Goal: Task Accomplishment & Management: Complete application form

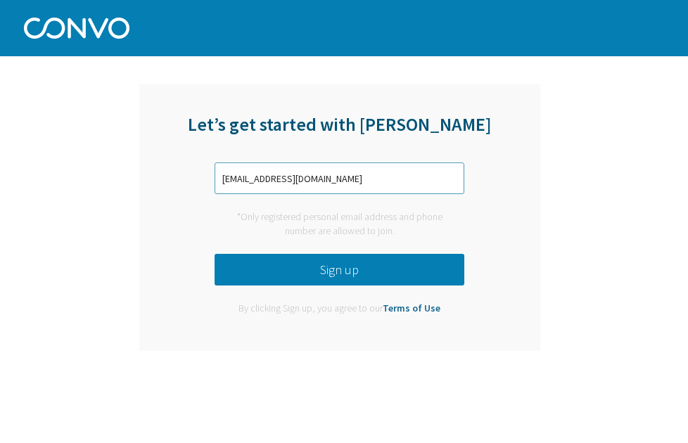
type input "[EMAIL_ADDRESS][DOMAIN_NAME]"
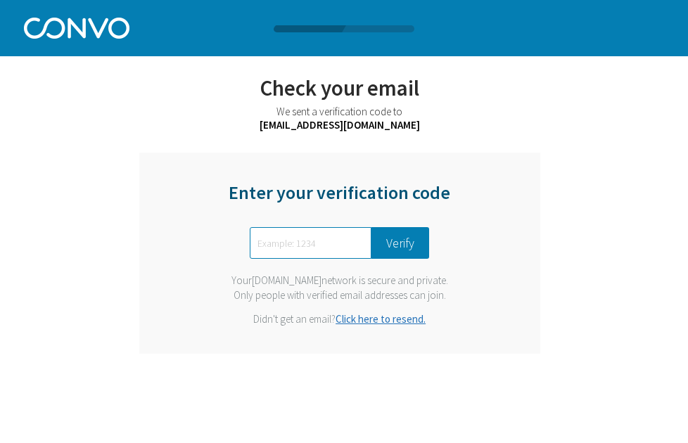
click at [623, 151] on div "Let’s get started with [PERSON_NAME] [PERSON_NAME][EMAIL_ADDRESS][DOMAIN_NAME] …" at bounding box center [344, 187] width 640 height 375
click at [326, 229] on input "text" at bounding box center [311, 243] width 122 height 32
type input "7832"
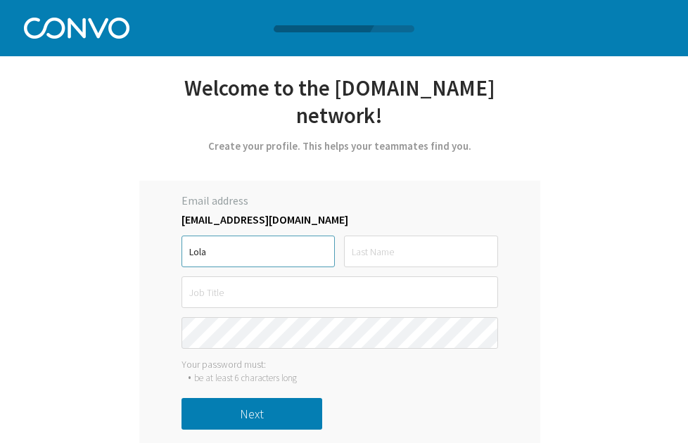
type input "Lola"
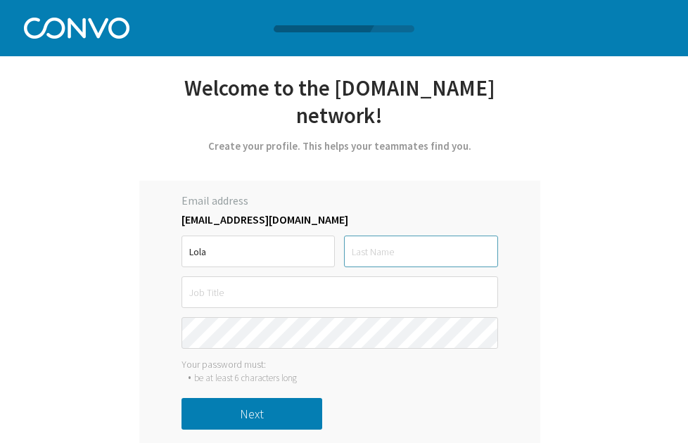
click at [369, 236] on input "text" at bounding box center [420, 252] width 153 height 32
type input "Murti"
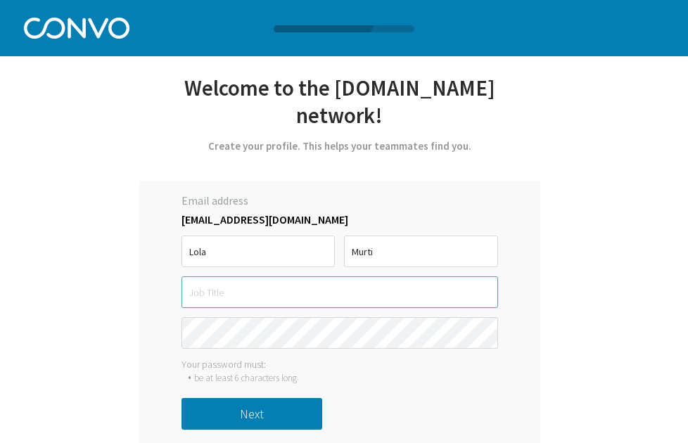
click at [360, 276] on input "text" at bounding box center [339, 292] width 317 height 32
type input "Digital Rotational Associate"
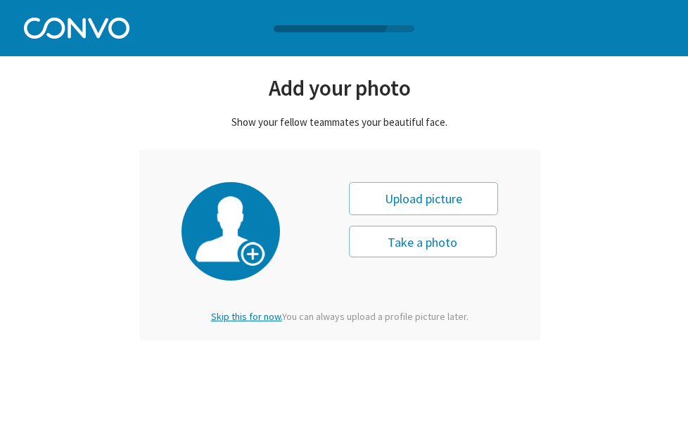
click at [253, 316] on span "Skip this for now." at bounding box center [246, 316] width 71 height 13
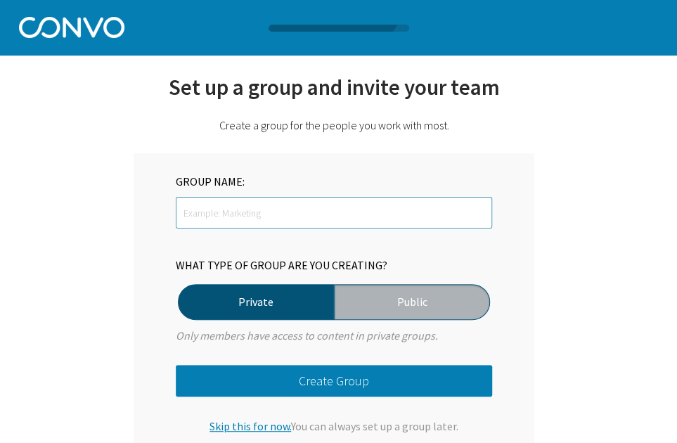
scroll to position [42, 0]
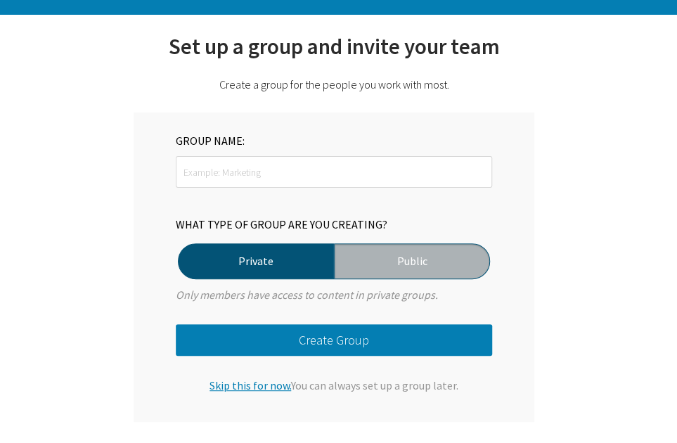
click at [257, 390] on span "Skip this for now." at bounding box center [251, 385] width 82 height 14
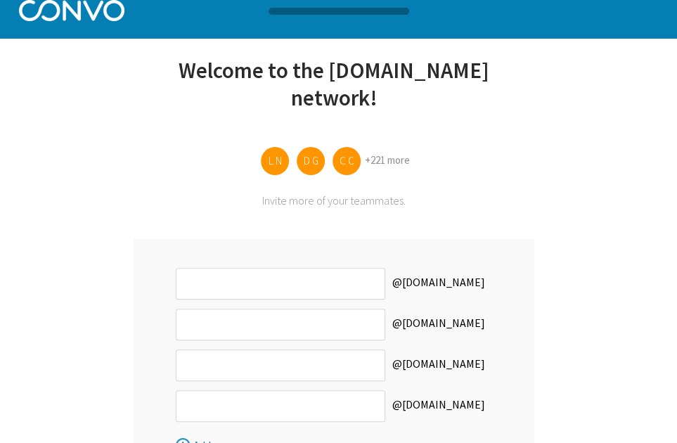
scroll to position [14, 0]
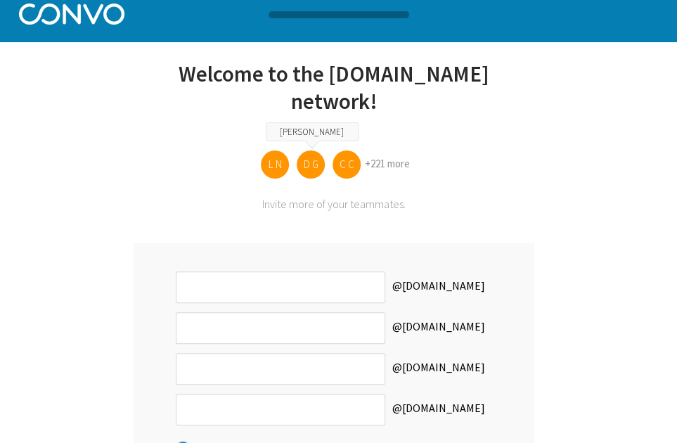
click at [323, 153] on li "D G [PERSON_NAME]" at bounding box center [311, 166] width 36 height 39
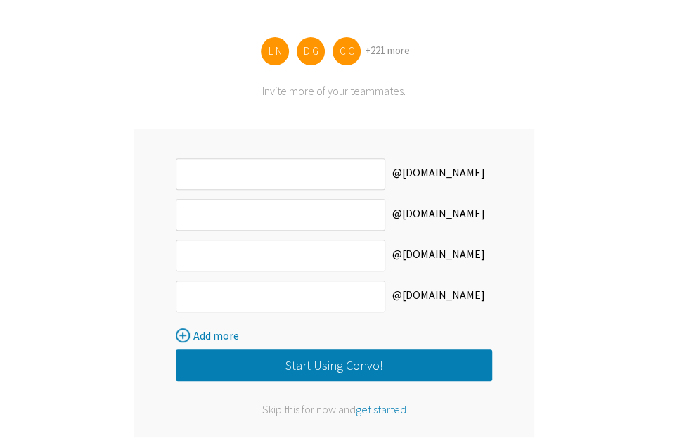
click at [369, 350] on button "Start Using Convo!" at bounding box center [334, 366] width 317 height 32
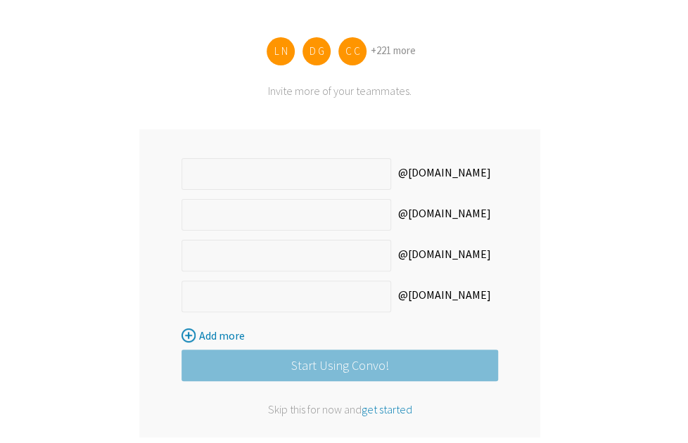
scroll to position [0, 0]
